Goal: Information Seeking & Learning: Learn about a topic

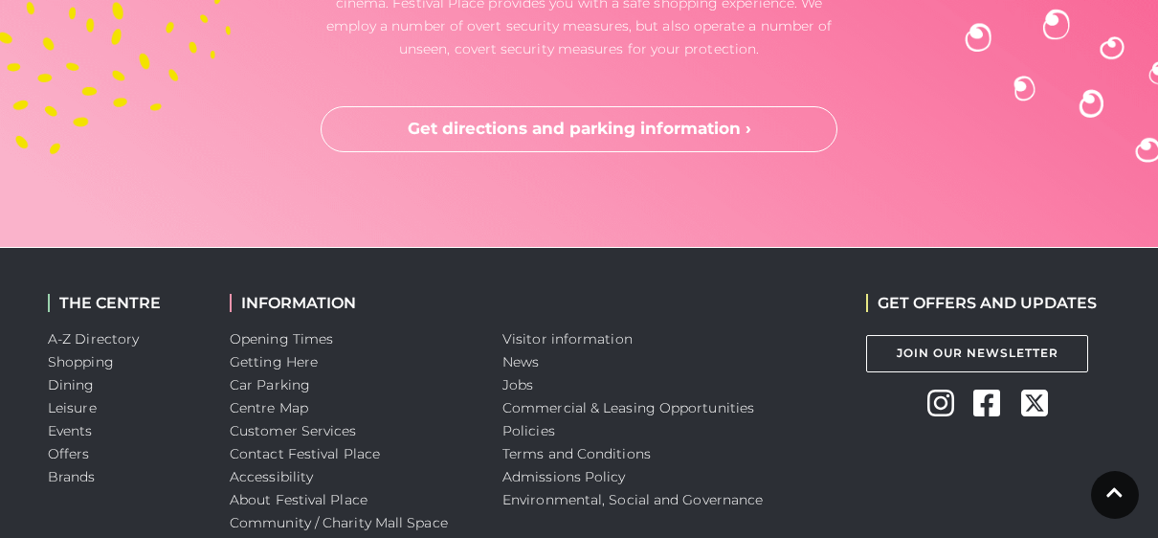
scroll to position [5527, 0]
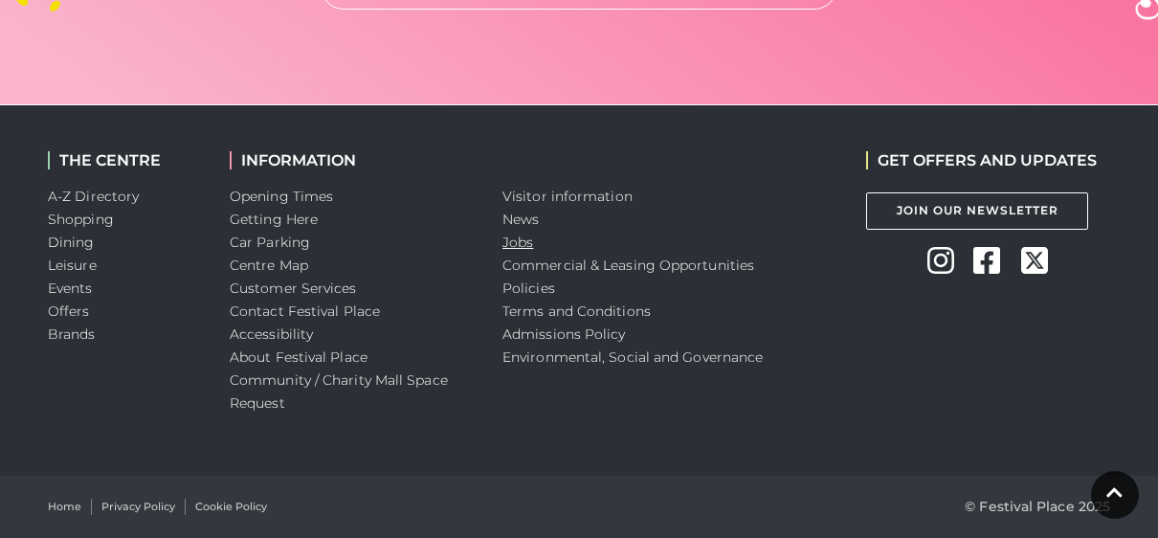
click at [514, 239] on link "Jobs" at bounding box center [518, 242] width 31 height 17
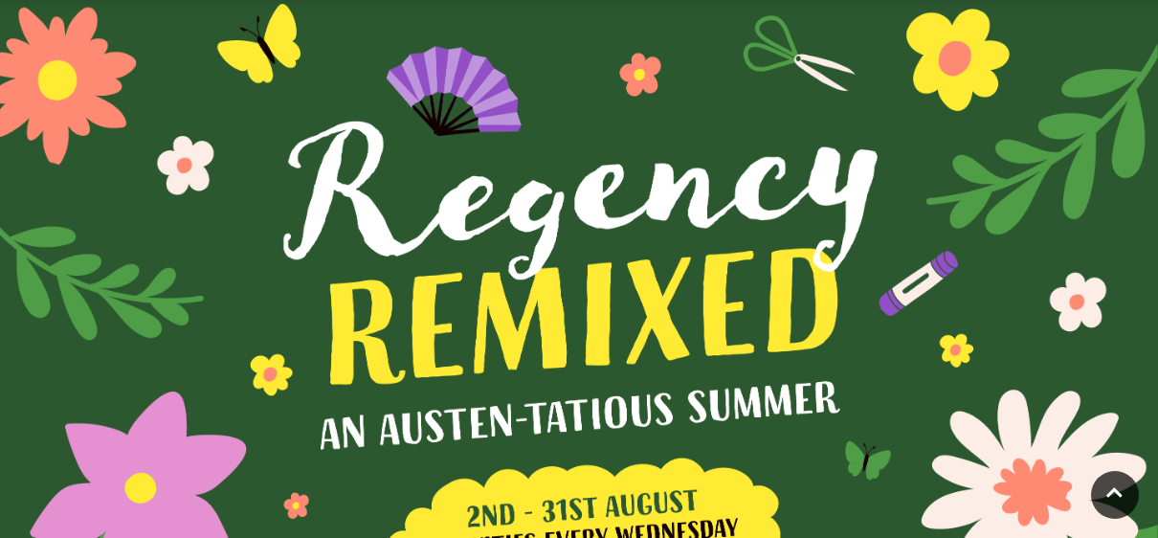
scroll to position [0, 0]
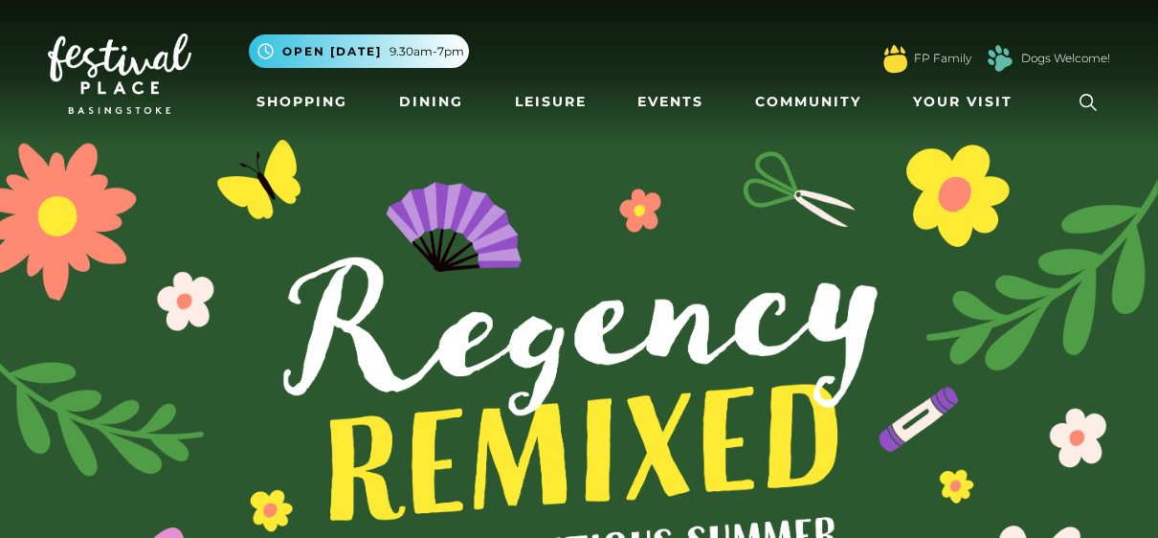
drag, startPoint x: 1085, startPoint y: 100, endPoint x: 1112, endPoint y: 106, distance: 27.6
click at [1112, 106] on div "Toggle navigation .st5{fill:none;stroke:#FFFFFF;stroke-width:2.29;stroke-miterl…" at bounding box center [579, 73] width 1091 height 101
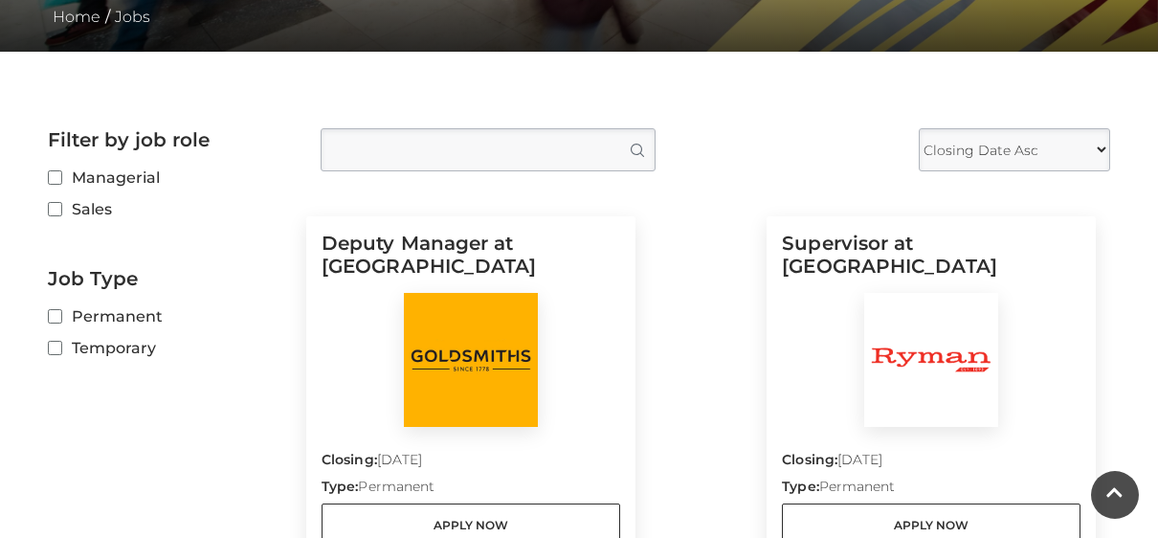
scroll to position [454, 0]
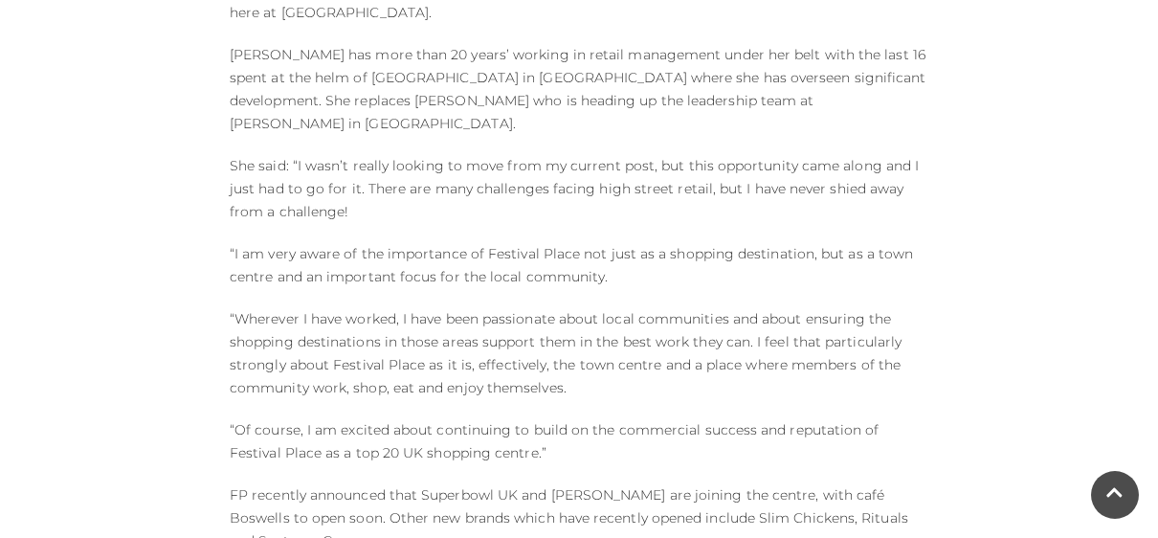
scroll to position [768, 0]
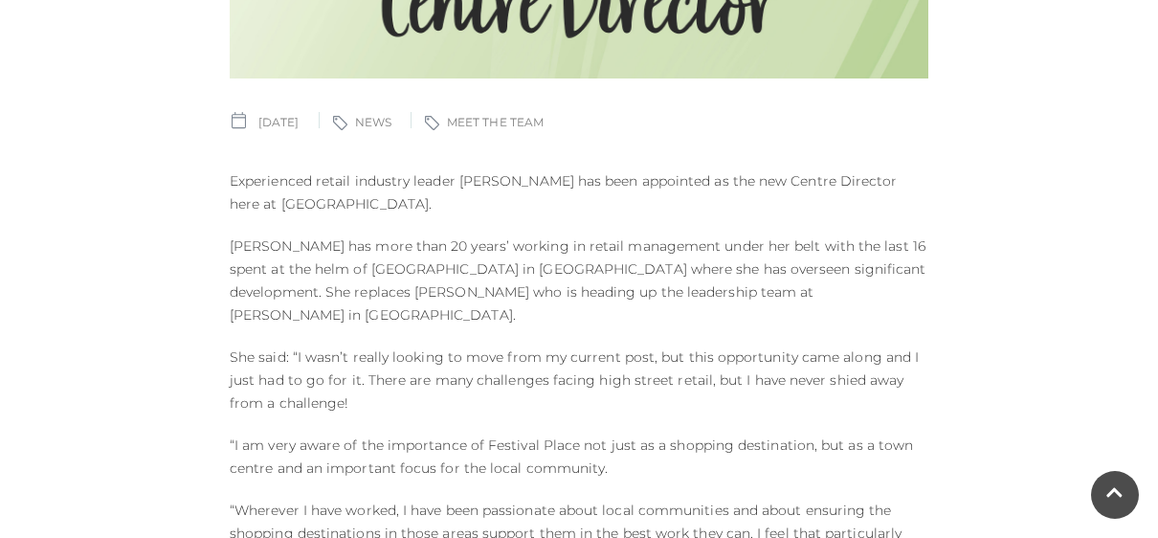
drag, startPoint x: 552, startPoint y: 174, endPoint x: 500, endPoint y: 176, distance: 52.7
drag, startPoint x: 500, startPoint y: 176, endPoint x: 465, endPoint y: 180, distance: 34.7
click at [465, 180] on p "Experienced retail industry leader [PERSON_NAME] has been appointed as the new …" at bounding box center [579, 192] width 699 height 46
drag, startPoint x: 460, startPoint y: 177, endPoint x: 551, endPoint y: 186, distance: 91.4
click at [551, 186] on p "Experienced retail industry leader Vicky Hickson has been appointed as the new …" at bounding box center [579, 192] width 699 height 46
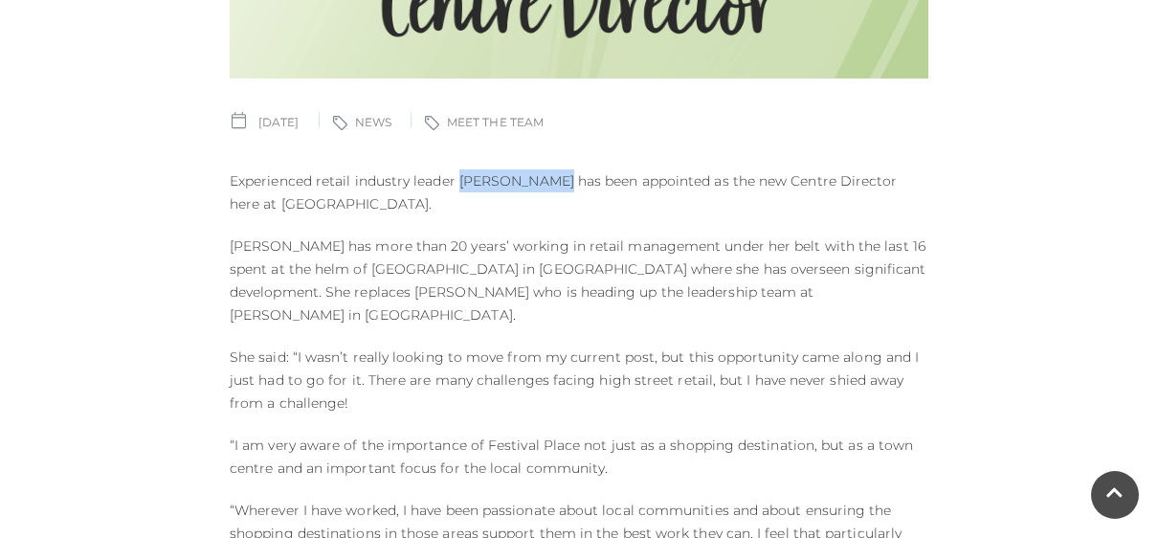
copy p "Vicky Hickson"
click at [561, 202] on p "Experienced retail industry leader Vicky Hickson has been appointed as the new …" at bounding box center [579, 192] width 699 height 46
drag, startPoint x: 547, startPoint y: 180, endPoint x: 459, endPoint y: 185, distance: 88.2
click at [459, 185] on p "Experienced retail industry leader Vicky Hickson has been appointed as the new …" at bounding box center [579, 192] width 699 height 46
copy p "Vicky Hickson"
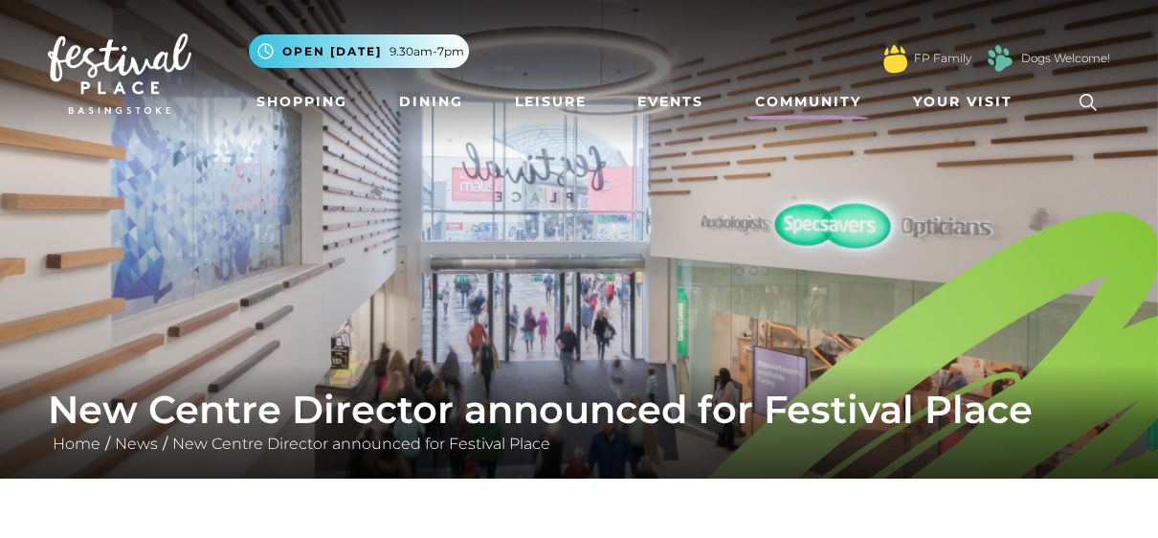
click at [825, 101] on link "Community" at bounding box center [809, 101] width 122 height 35
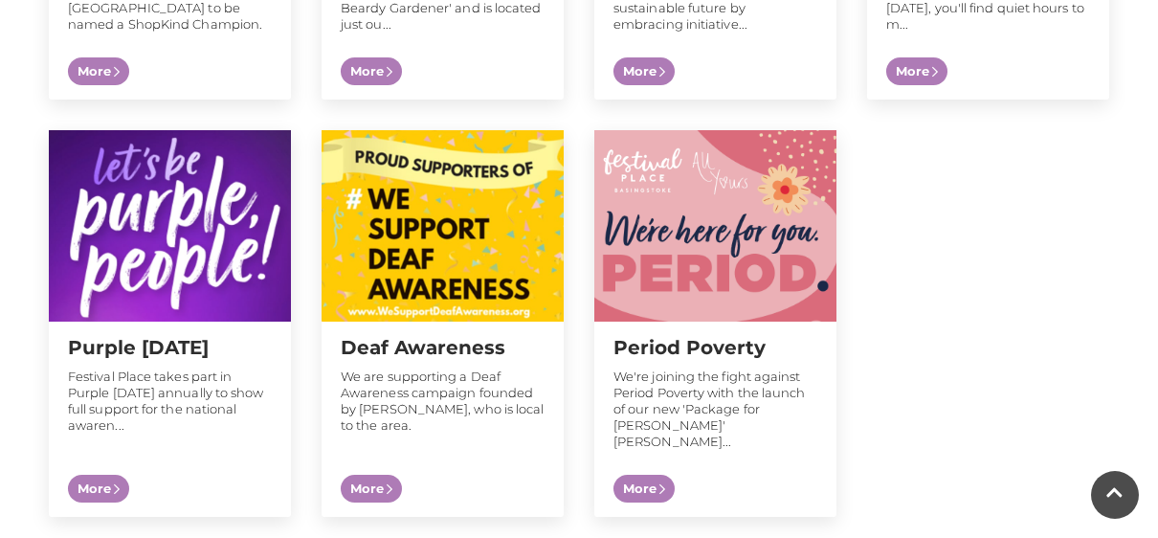
scroll to position [1849, 0]
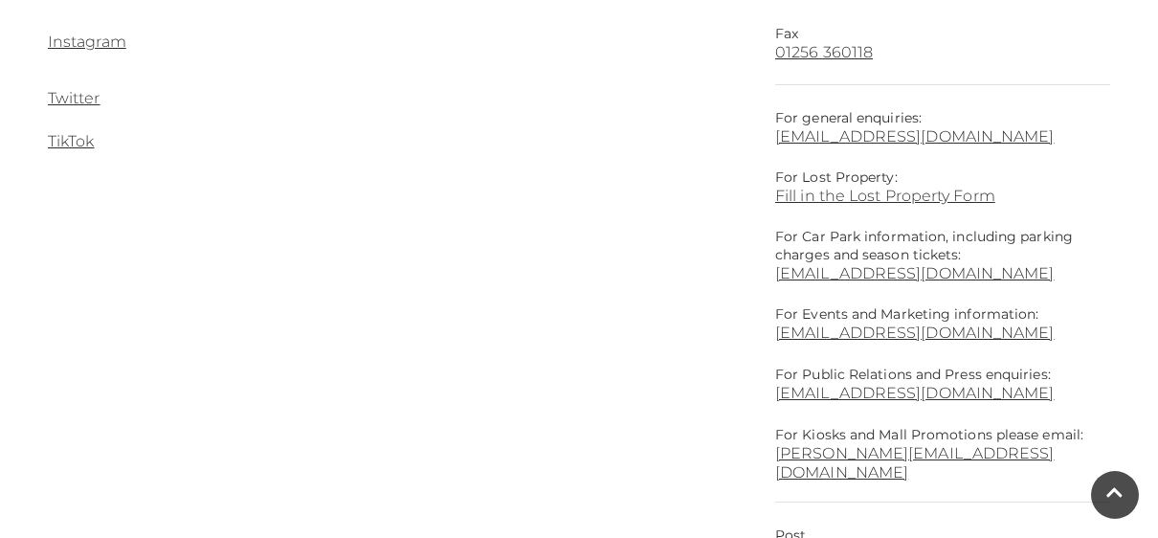
scroll to position [658, 0]
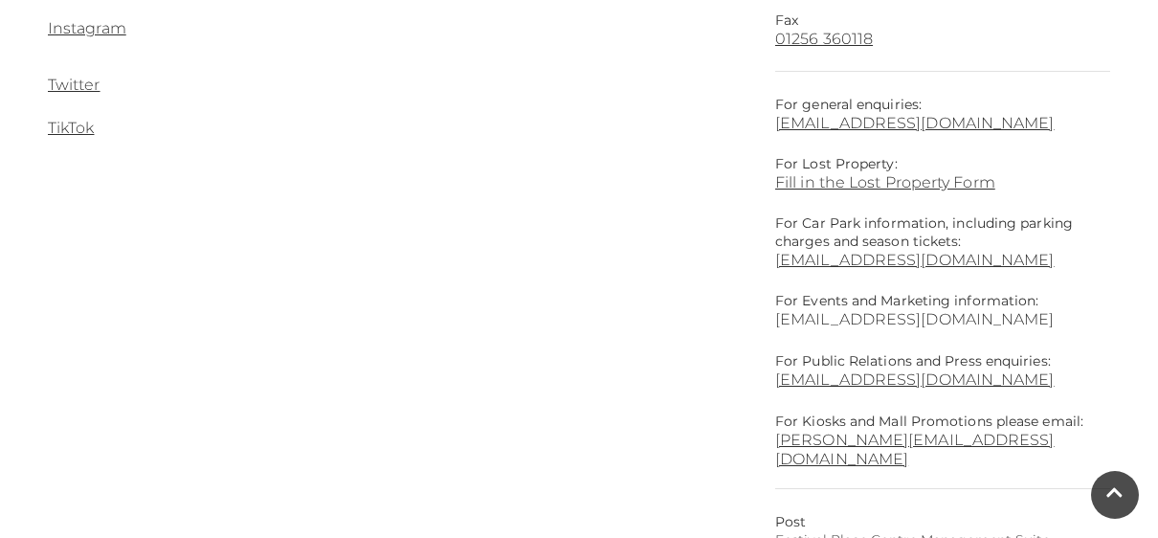
click at [883, 321] on link "[EMAIL_ADDRESS][DOMAIN_NAME]" at bounding box center [915, 319] width 280 height 18
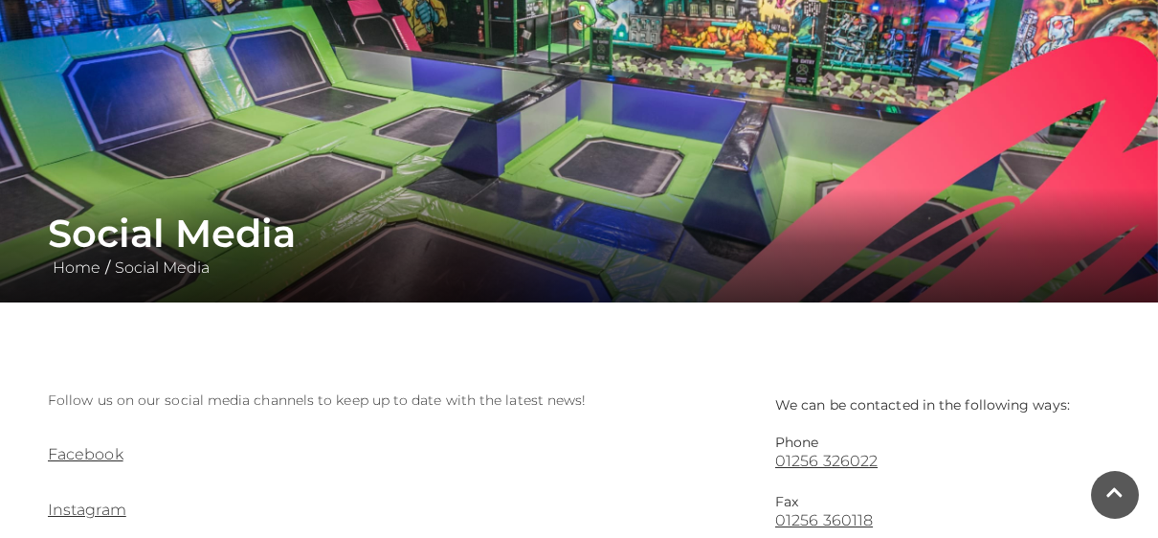
scroll to position [0, 0]
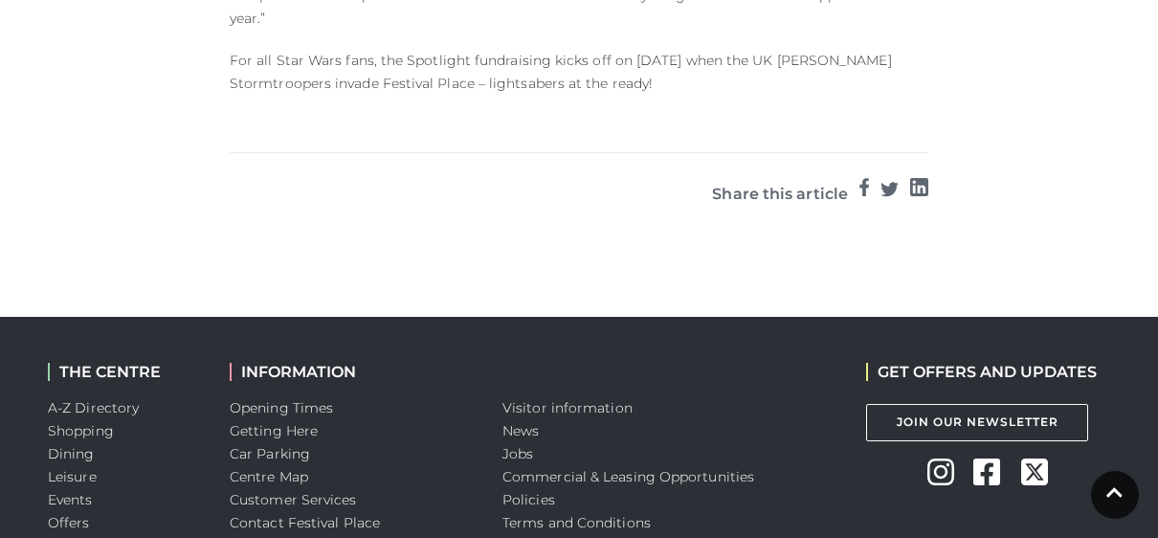
scroll to position [1957, 0]
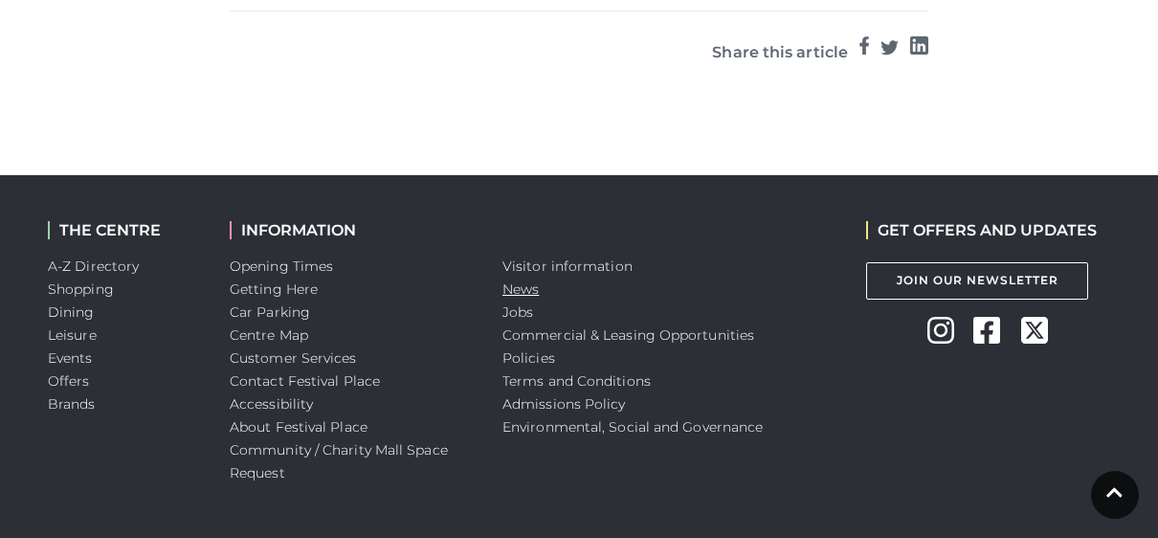
click at [524, 281] on link "News" at bounding box center [521, 289] width 36 height 17
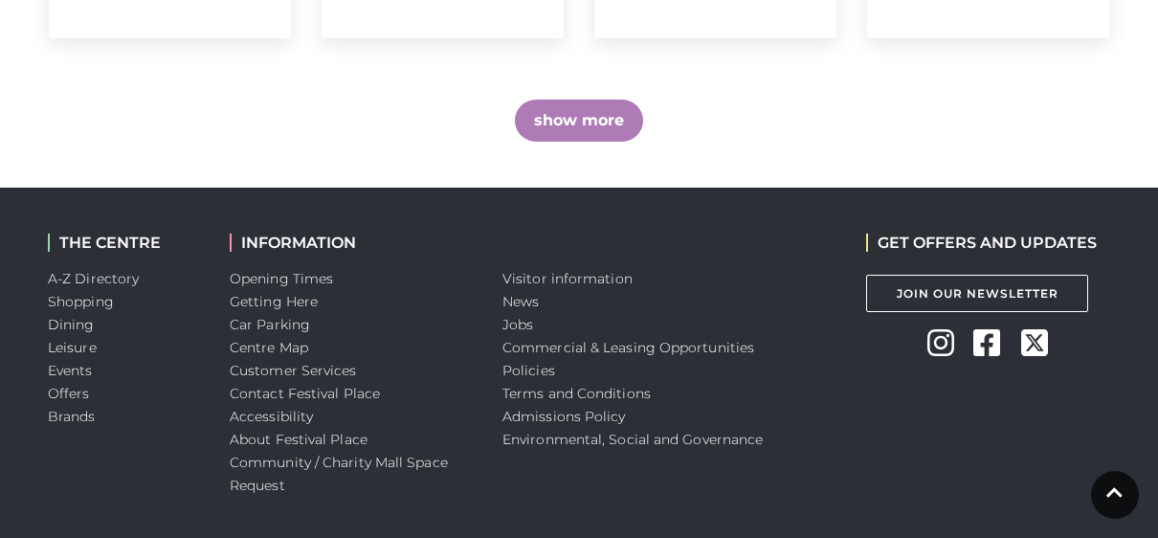
scroll to position [1586, 0]
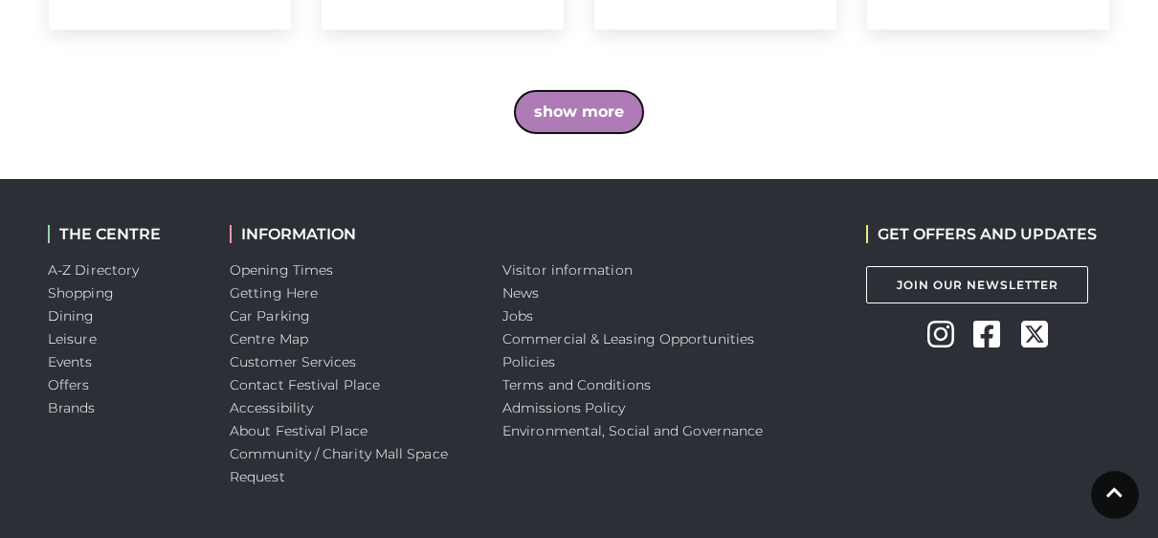
click at [601, 112] on button "show more" at bounding box center [579, 112] width 128 height 42
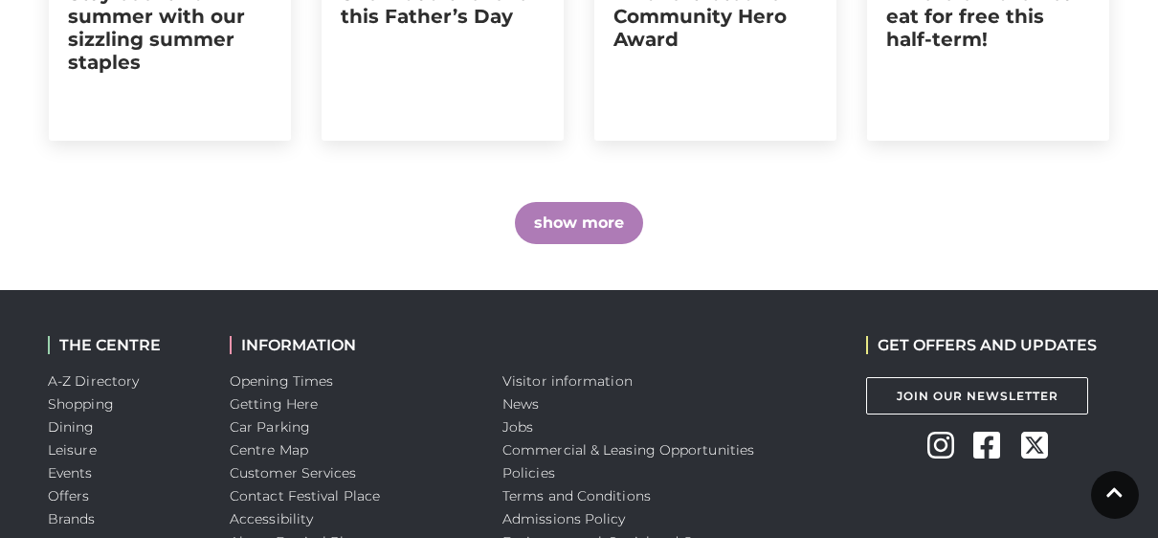
scroll to position [2338, 0]
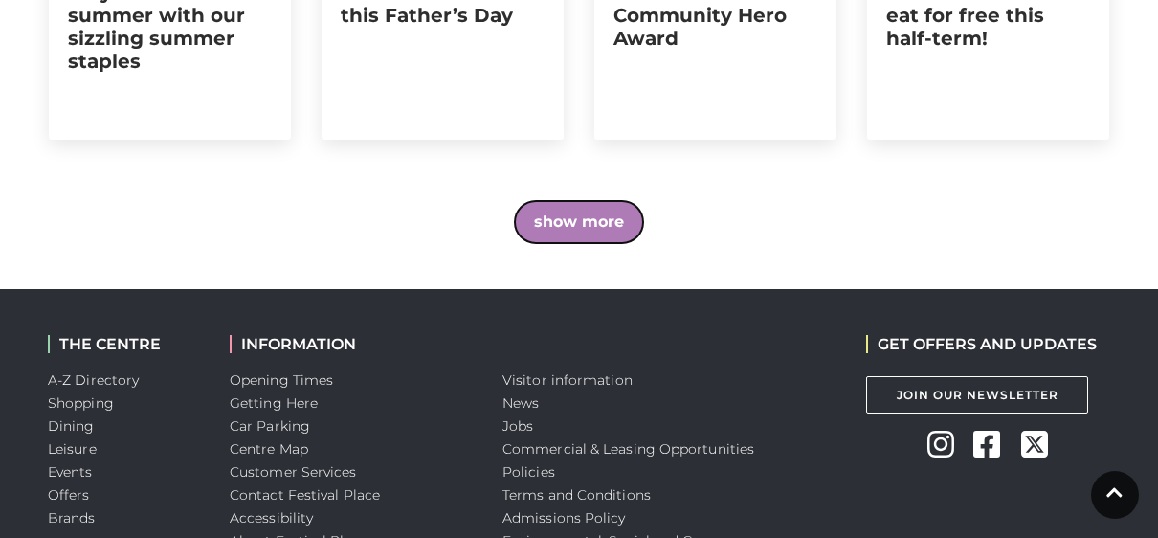
click at [588, 214] on button "show more" at bounding box center [579, 222] width 128 height 42
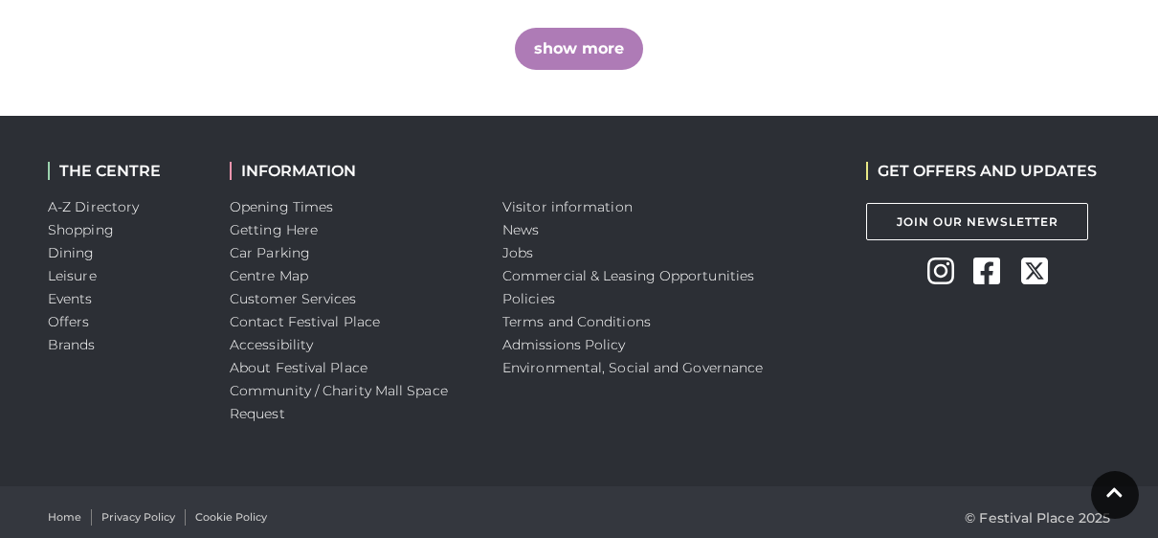
scroll to position [2522, 0]
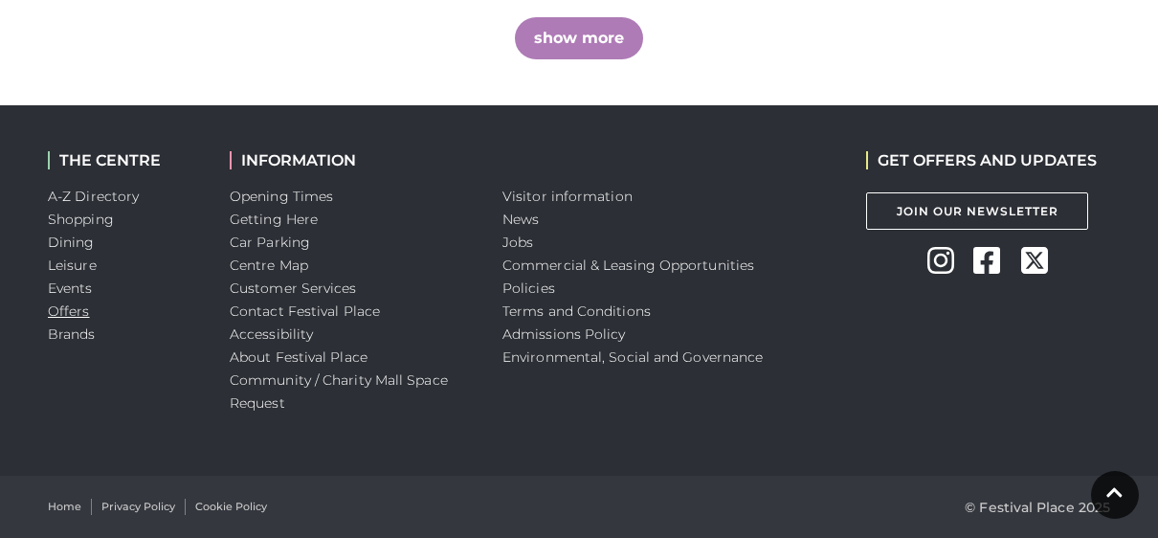
click at [59, 315] on link "Offers" at bounding box center [69, 311] width 42 height 17
